Goal: Information Seeking & Learning: Check status

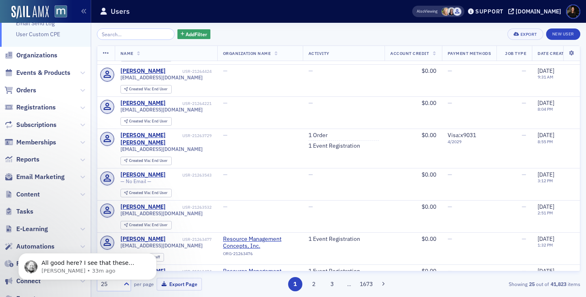
scroll to position [271, 0]
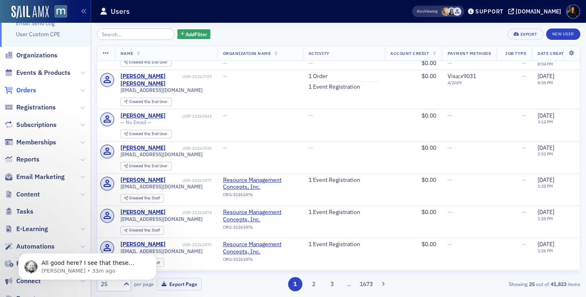
click at [31, 92] on span "Orders" at bounding box center [26, 90] width 20 height 9
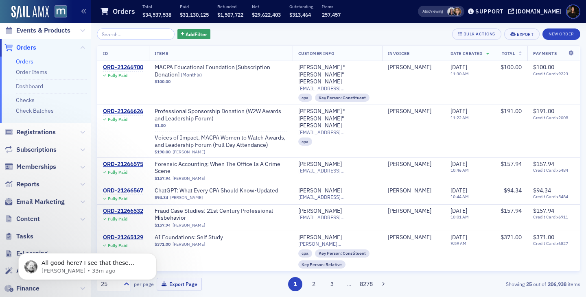
scroll to position [295, 0]
click at [186, 35] on span "Add Filter" at bounding box center [197, 34] width 22 height 7
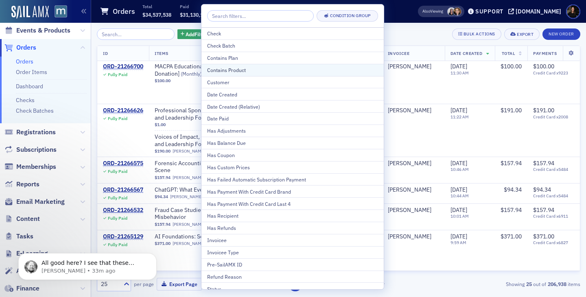
click at [227, 69] on div "Contains Product" at bounding box center [292, 69] width 171 height 7
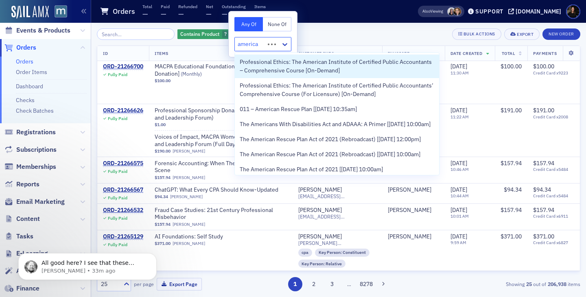
type input "american"
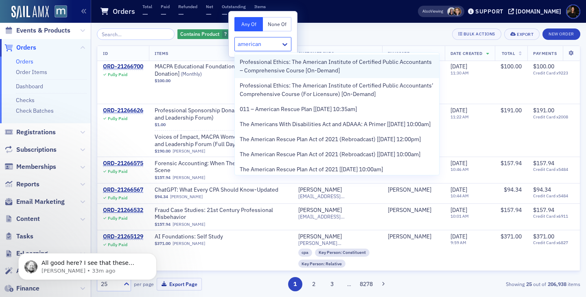
click at [290, 64] on span "Professional Ethics: The American Institute of Certified Public Accountants – C…" at bounding box center [337, 66] width 195 height 17
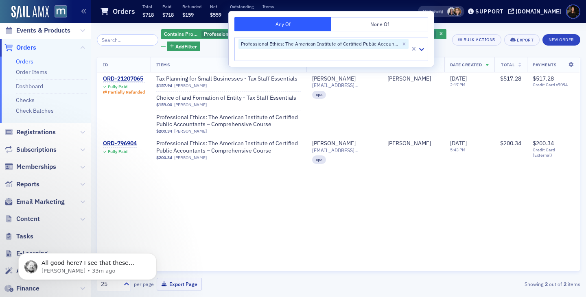
click at [313, 214] on div "ID Items Customer Info Invoicee Date Created Total Payments ORD-21207065 Fully …" at bounding box center [339, 164] width 484 height 215
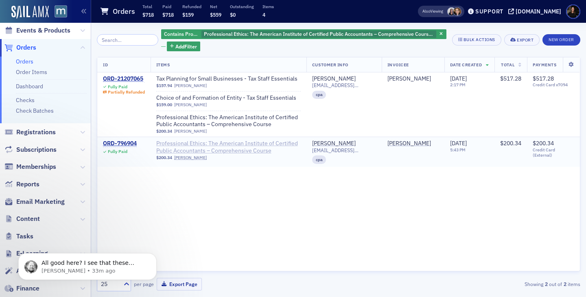
click at [208, 153] on span "Professional Ethics: The American Institute of Certified Public Accountants – C…" at bounding box center [228, 147] width 145 height 14
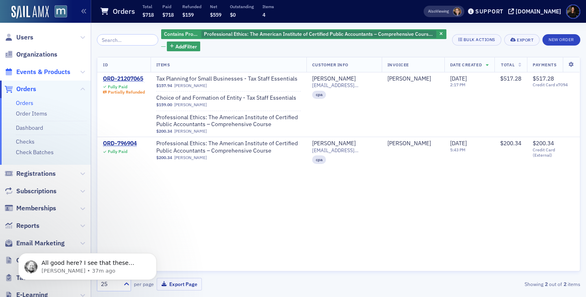
click at [33, 73] on span "Events & Products" at bounding box center [43, 72] width 54 height 9
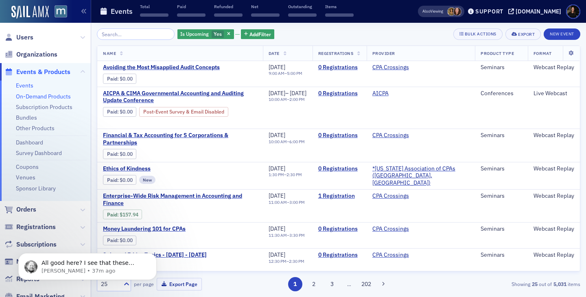
click at [44, 98] on link "On-Demand Products" at bounding box center [43, 96] width 55 height 7
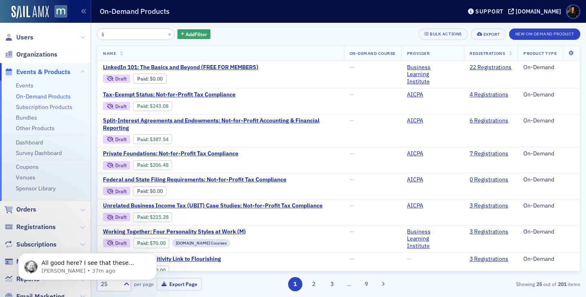
type input "li"
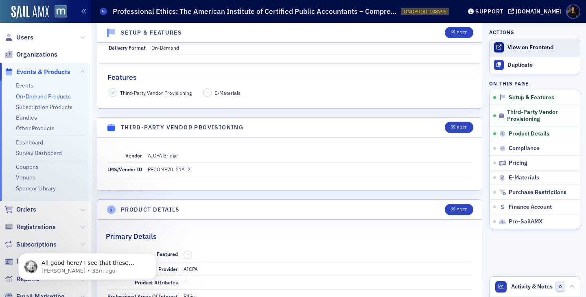
click at [515, 46] on div "View on Frontend" at bounding box center [542, 47] width 68 height 7
click at [100, 11] on span at bounding box center [103, 11] width 7 height 7
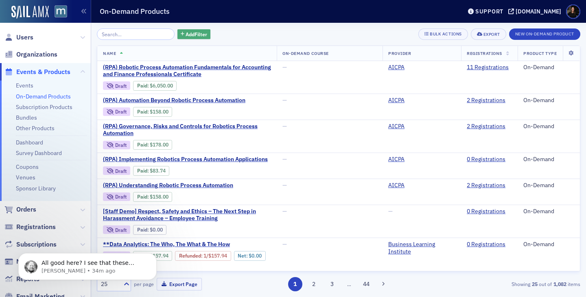
click at [180, 39] on button "Add Filter" at bounding box center [193, 34] width 33 height 10
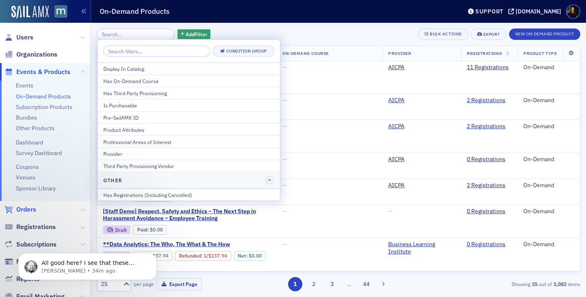
click at [26, 211] on span "Orders" at bounding box center [26, 209] width 20 height 9
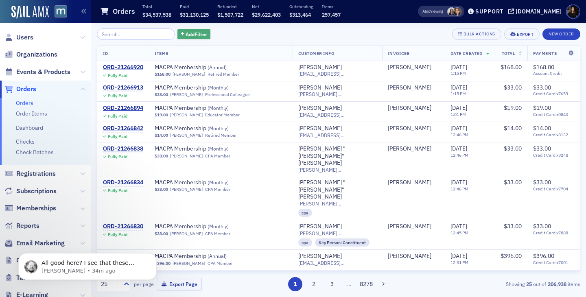
click at [184, 38] on button "Add Filter" at bounding box center [193, 34] width 33 height 10
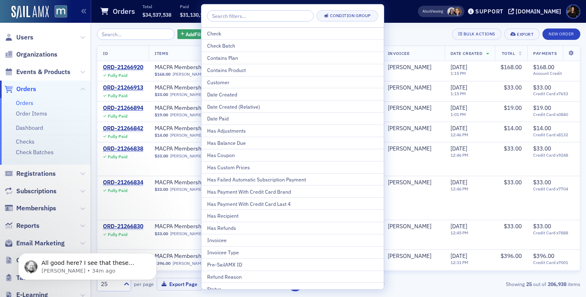
click at [243, 67] on div "Contains Product" at bounding box center [292, 69] width 171 height 7
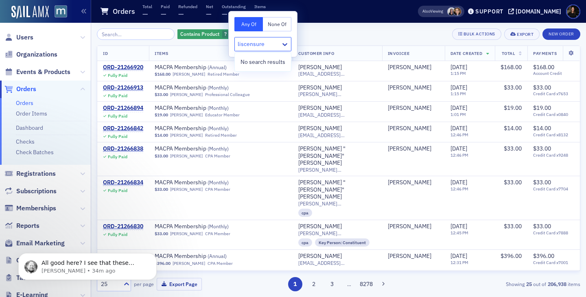
type input "liscensure"
click at [232, 33] on icon "button" at bounding box center [233, 34] width 3 height 4
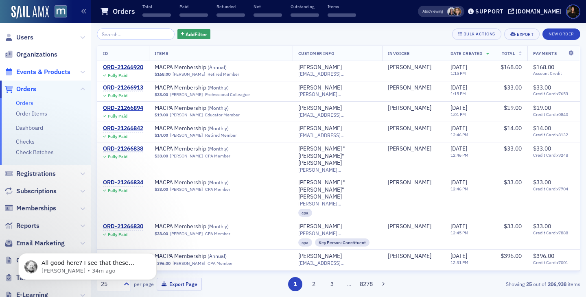
click at [57, 70] on span "Events & Products" at bounding box center [43, 72] width 54 height 9
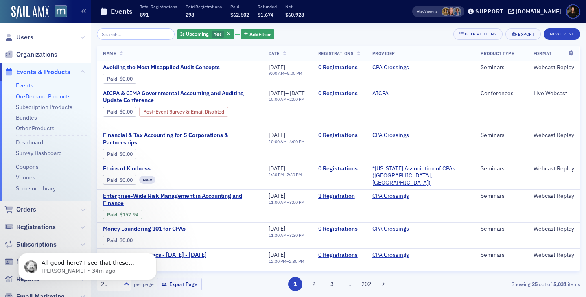
click at [62, 96] on link "On-Demand Products" at bounding box center [43, 96] width 55 height 7
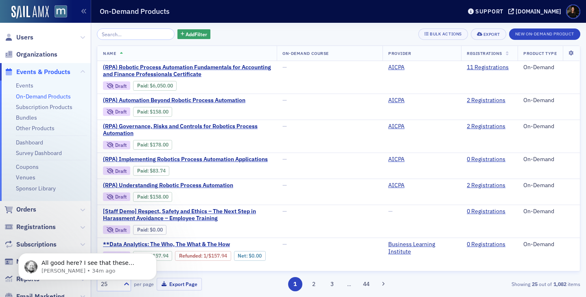
click at [140, 34] on input "search" at bounding box center [136, 33] width 78 height 11
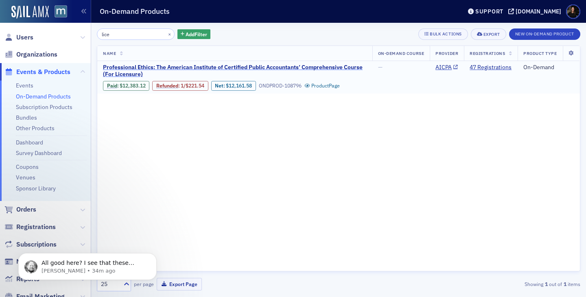
type input "lice"
click at [279, 66] on span "Professional Ethics: The American Institute of Certified Public Accountants’ Co…" at bounding box center [235, 71] width 264 height 14
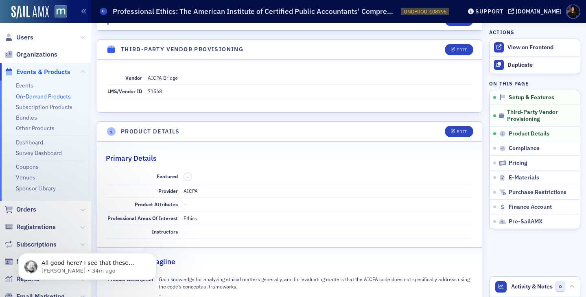
scroll to position [166, 0]
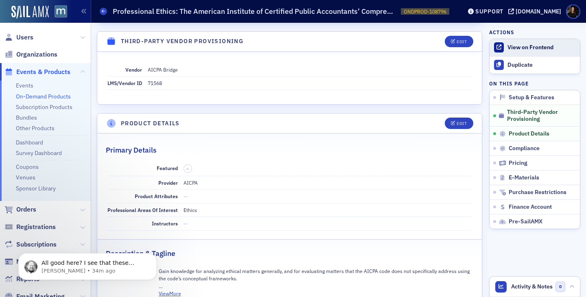
click at [512, 47] on div "View on Frontend" at bounding box center [542, 47] width 68 height 7
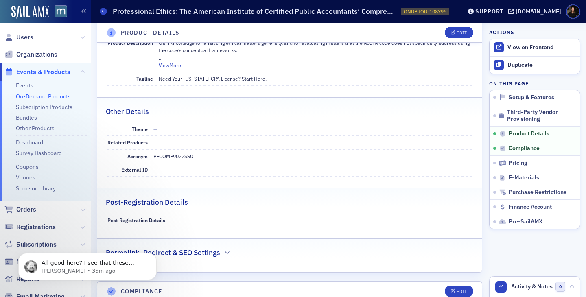
scroll to position [396, 0]
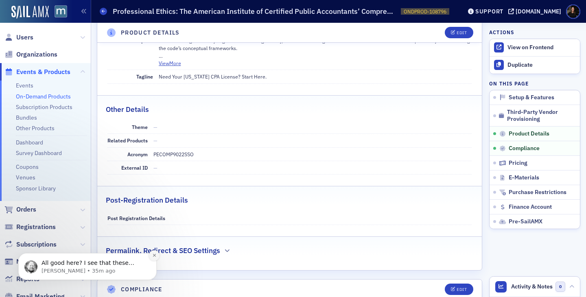
click at [158, 254] on button "Dismiss notification" at bounding box center [154, 255] width 11 height 11
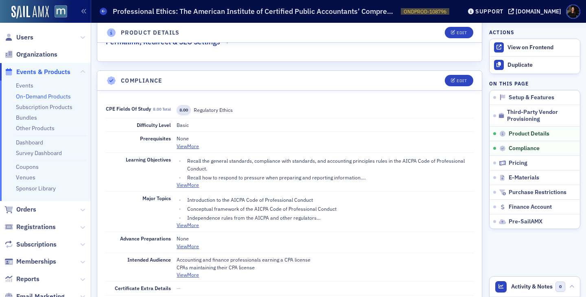
scroll to position [614, 0]
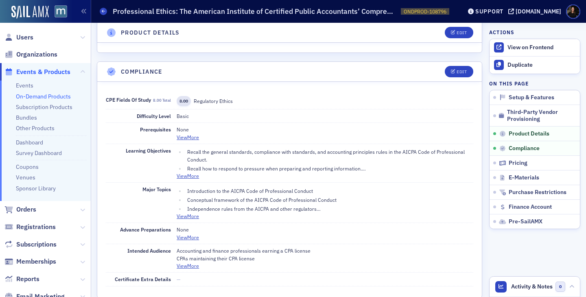
click at [36, 96] on link "On-Demand Products" at bounding box center [43, 96] width 55 height 7
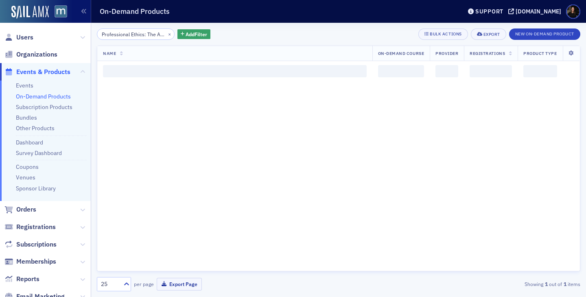
scroll to position [0, 167]
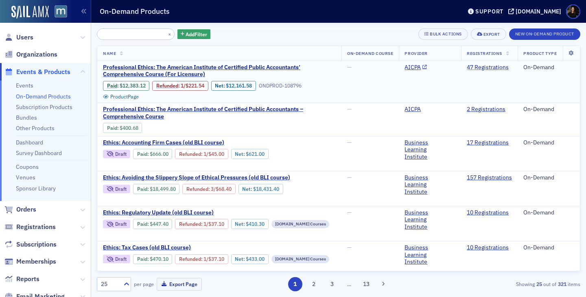
type input "Professional Ethics: The American Institute of Certified Public Accountants’ Co…"
click at [478, 70] on link "47 Registrations" at bounding box center [488, 67] width 42 height 7
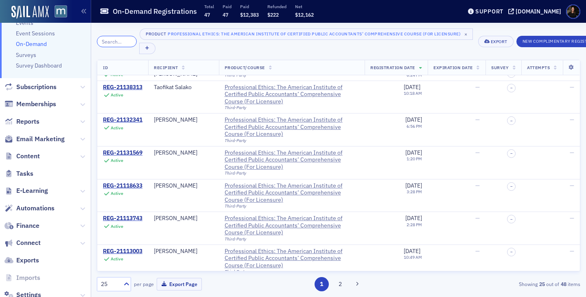
scroll to position [624, 0]
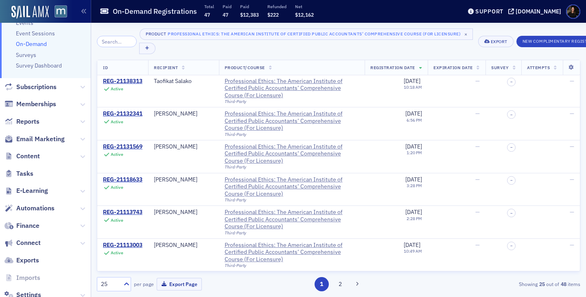
click at [339, 283] on button "2" at bounding box center [340, 284] width 14 height 14
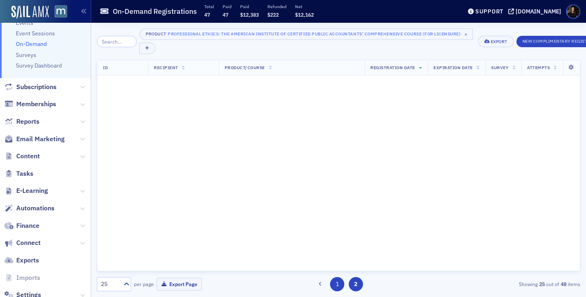
scroll to position [0, 0]
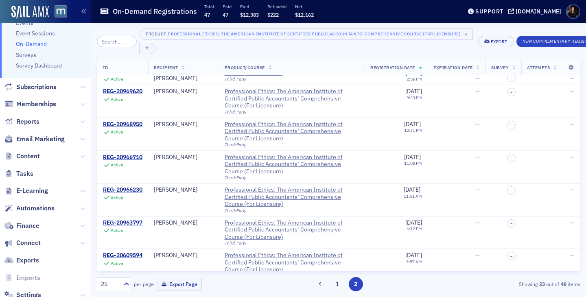
scroll to position [361, 0]
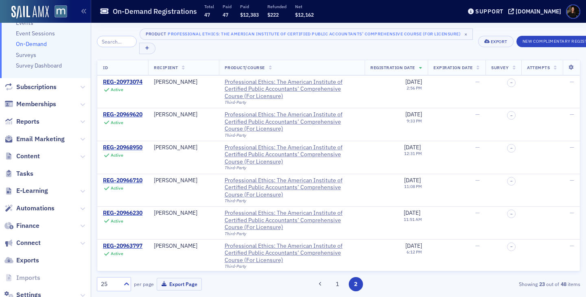
click at [149, 54] on div "Product Professional Ethics: The American Institute of Certified Public Account…" at bounding box center [339, 159] width 484 height 263
click at [148, 46] on button "button" at bounding box center [147, 48] width 16 height 11
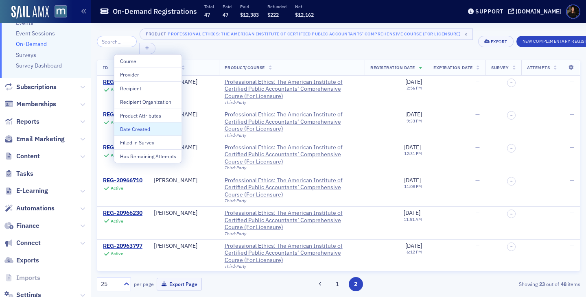
click at [158, 128] on div "Date Created" at bounding box center [148, 128] width 56 height 7
select select "7"
select select "2025"
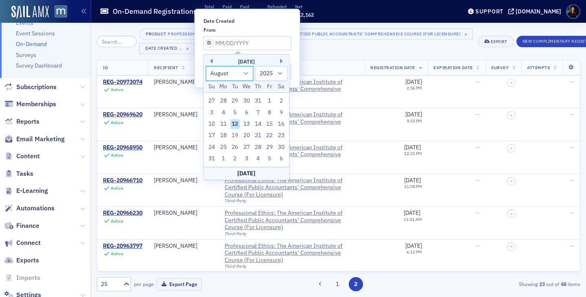
click at [243, 70] on select "January February March April May June July August September October November De…" at bounding box center [230, 73] width 48 height 15
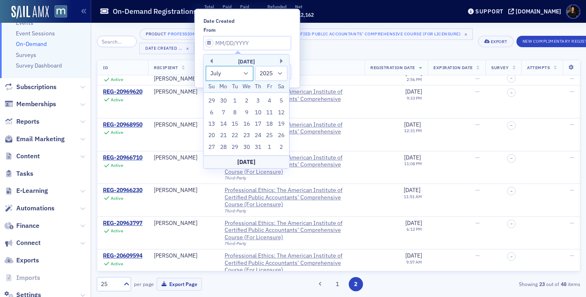
click at [246, 79] on select "January February March April May June July August September October November De…" at bounding box center [230, 73] width 48 height 15
select select "0"
click at [279, 75] on select "1900 1901 1902 1903 1904 1905 1906 1907 1908 1909 1910 1911 1912 1913 1914 1915…" at bounding box center [271, 73] width 33 height 15
select select "2024"
click at [262, 30] on div "from" at bounding box center [248, 30] width 88 height 6
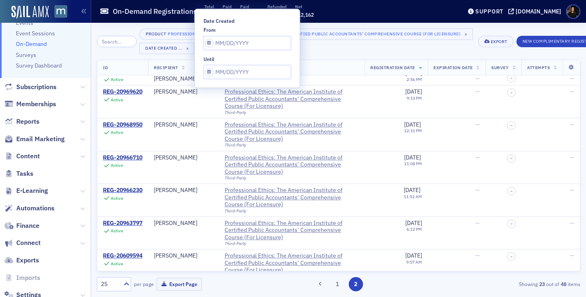
click at [121, 27] on div "Product Professional Ethics: The American Institute of Certified Public Account…" at bounding box center [339, 160] width 484 height 274
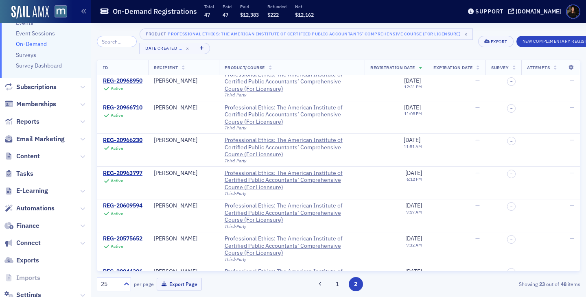
scroll to position [558, 0]
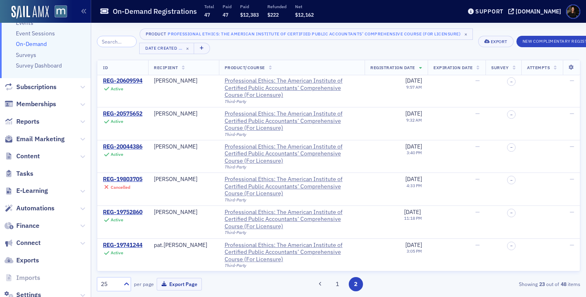
click at [46, 44] on link "On-Demand" at bounding box center [31, 43] width 31 height 7
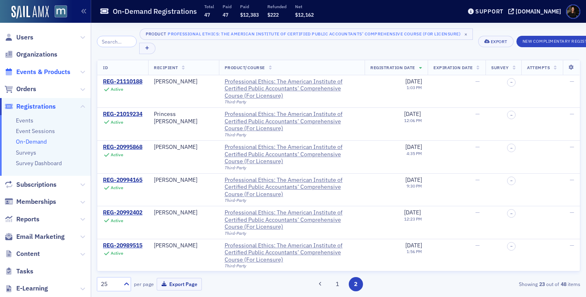
click at [35, 74] on span "Events & Products" at bounding box center [43, 72] width 54 height 9
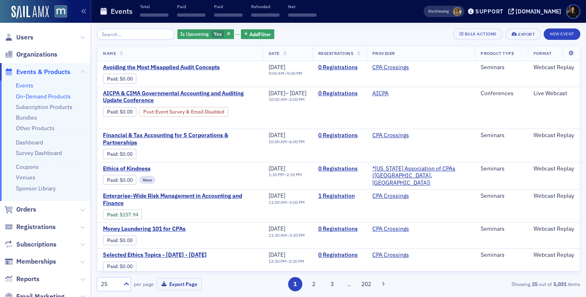
click at [40, 99] on link "On-Demand Products" at bounding box center [43, 96] width 55 height 7
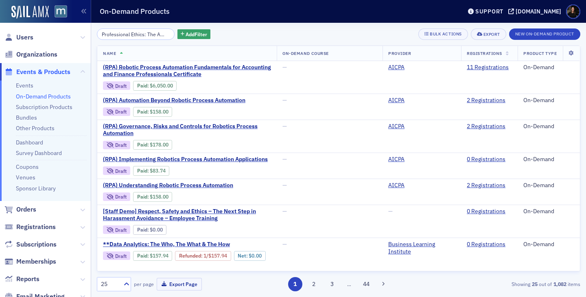
scroll to position [0, 167]
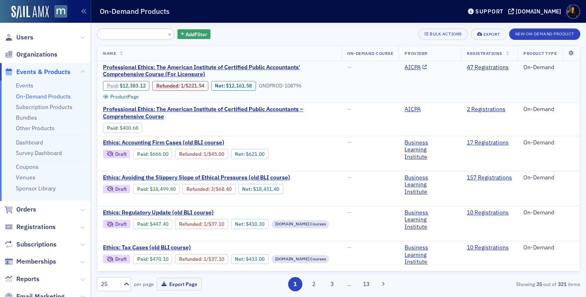
type input "Professional Ethics: The American Institute of Certified Public Accountants’ Co…"
click at [108, 85] on link "Paid" at bounding box center [112, 86] width 10 height 6
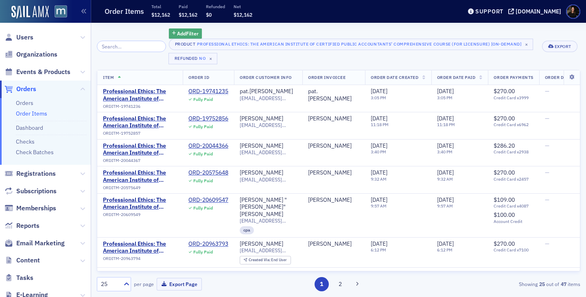
click at [177, 34] on span "Add Filter" at bounding box center [188, 33] width 22 height 7
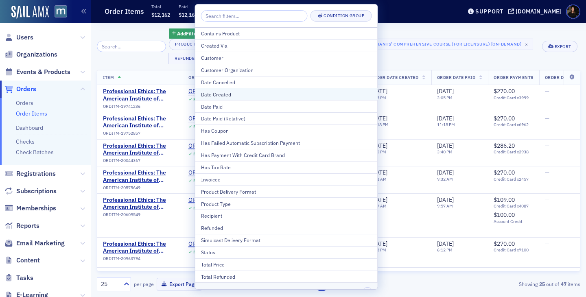
click at [204, 96] on div "Date Created" at bounding box center [286, 94] width 171 height 7
select select "7"
select select "2025"
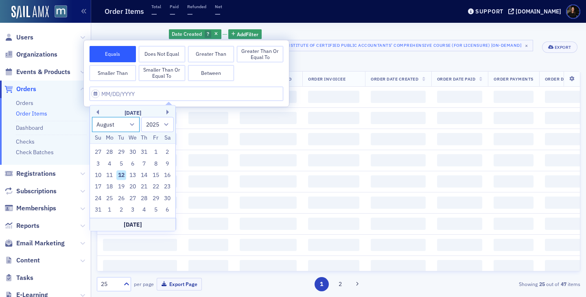
click at [134, 128] on select "January February March April May June July August September October November De…" at bounding box center [116, 124] width 48 height 15
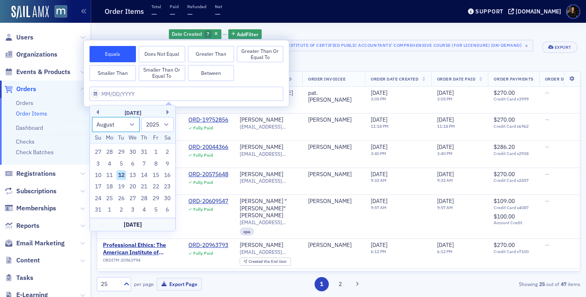
select select "0"
click at [134, 150] on div "1" at bounding box center [133, 152] width 10 height 10
type input "[DATE]"
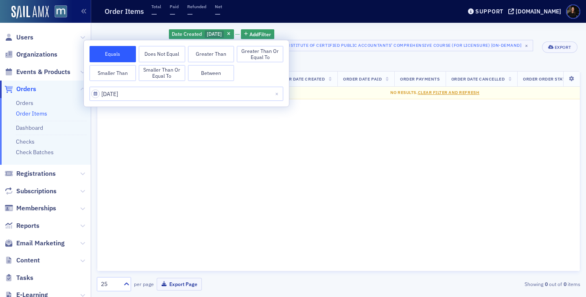
click at [199, 74] on button "Between" at bounding box center [211, 73] width 46 height 16
select select "2025"
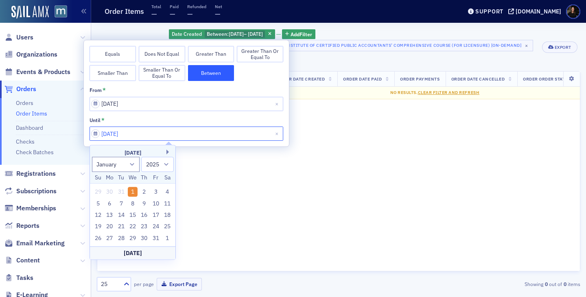
click at [199, 134] on input "[DATE]" at bounding box center [187, 134] width 194 height 14
click at [168, 154] on button "Next Month" at bounding box center [168, 152] width 5 height 5
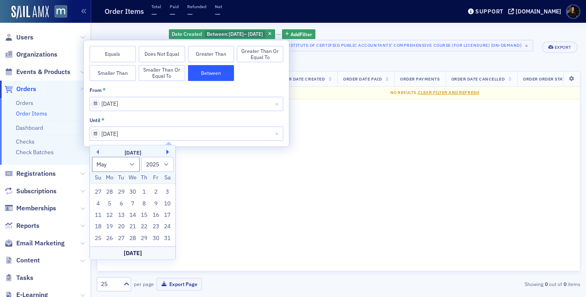
click at [168, 154] on button "Next Month" at bounding box center [168, 152] width 5 height 5
select select "7"
click at [120, 215] on div "12" at bounding box center [121, 215] width 10 height 10
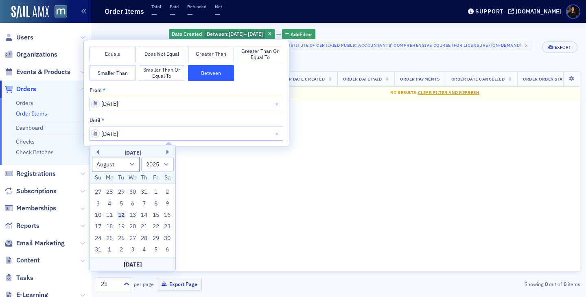
type input "[DATE]"
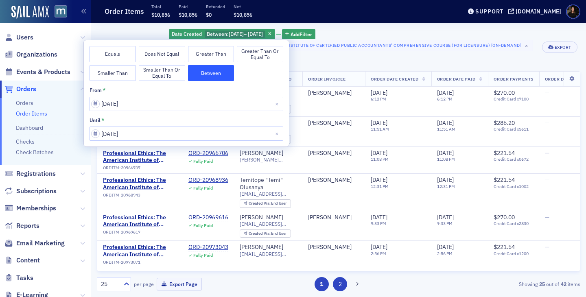
click at [336, 283] on button "2" at bounding box center [340, 284] width 14 height 14
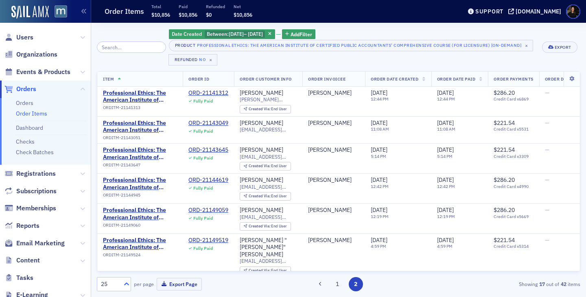
click at [120, 284] on div at bounding box center [125, 284] width 10 height 9
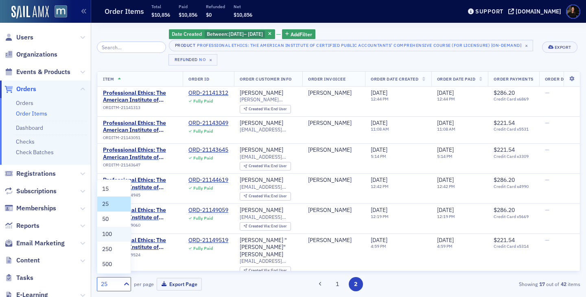
click at [113, 237] on div "100" at bounding box center [114, 234] width 24 height 9
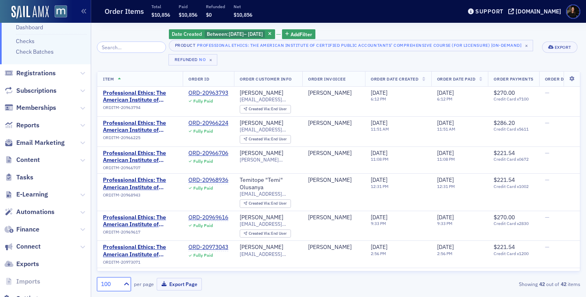
scroll to position [128, 0]
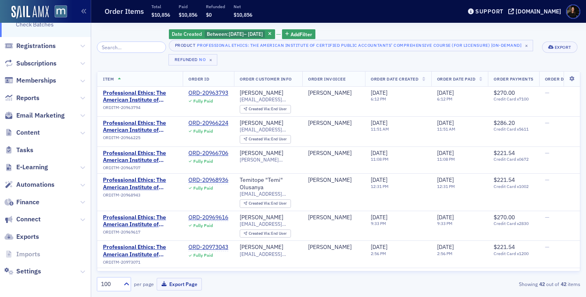
click at [28, 102] on span "Reports" at bounding box center [45, 98] width 91 height 18
click at [28, 97] on span "Reports" at bounding box center [27, 98] width 23 height 9
